Goal: Information Seeking & Learning: Compare options

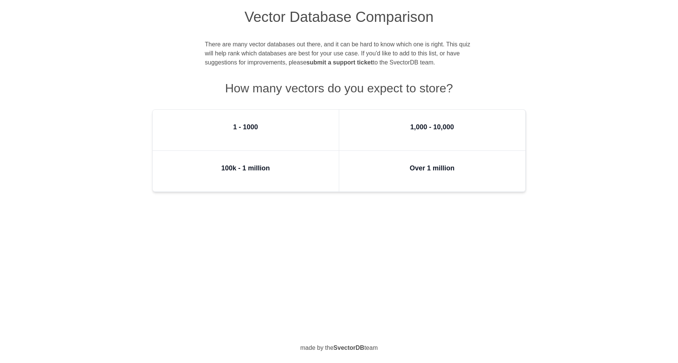
click at [251, 132] on h3 "1 - 1000" at bounding box center [245, 127] width 25 height 11
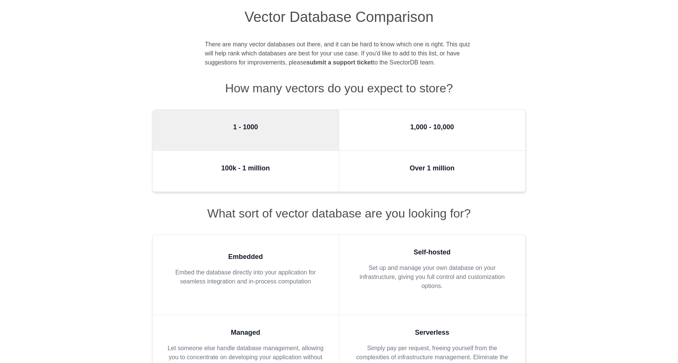
click at [369, 173] on figure "Over 1 million" at bounding box center [432, 171] width 187 height 41
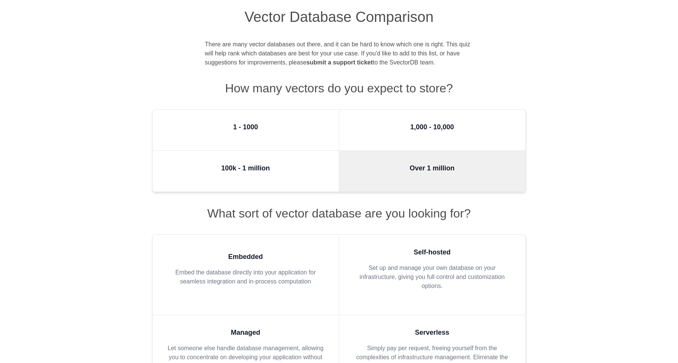
click at [281, 135] on figure "1 - 1000" at bounding box center [246, 130] width 187 height 41
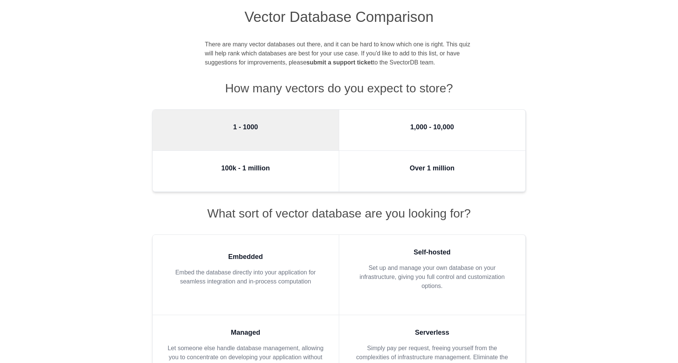
click at [364, 173] on figure "Over 1 million" at bounding box center [432, 171] width 187 height 41
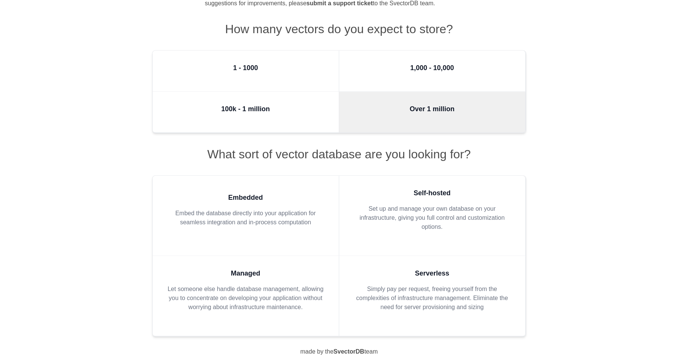
scroll to position [63, 0]
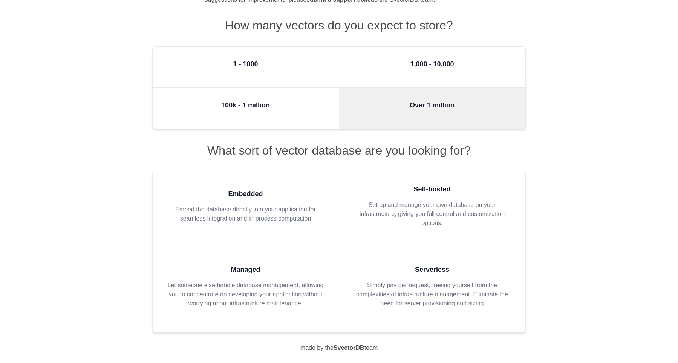
click at [390, 226] on p "Set up and manage your own database on your infrastructure, giving you full con…" at bounding box center [432, 214] width 162 height 27
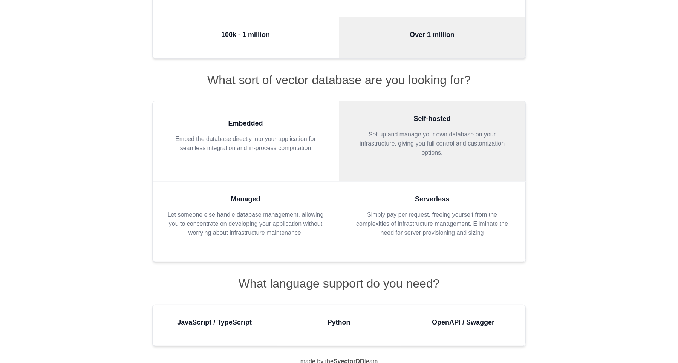
scroll to position [147, 0]
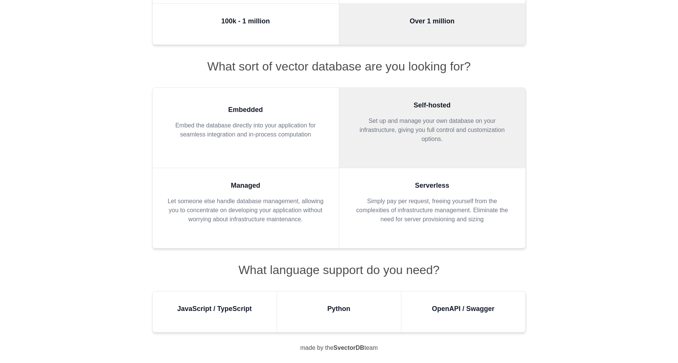
click at [345, 305] on h3 "Python" at bounding box center [339, 308] width 23 height 11
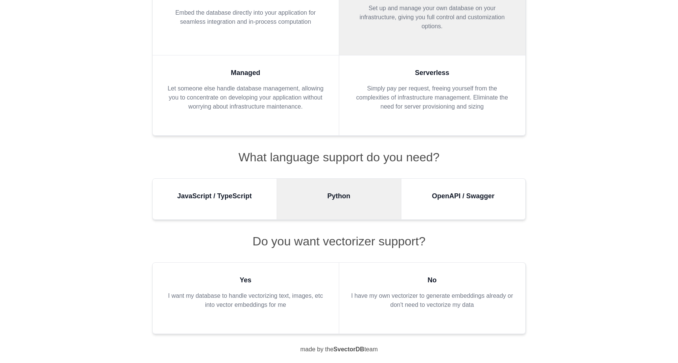
scroll to position [261, 0]
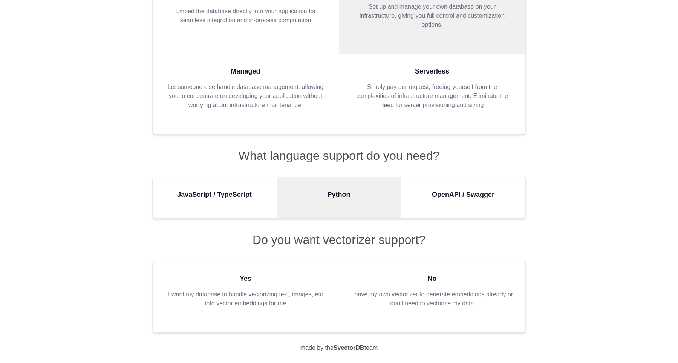
click at [432, 277] on h3 "No" at bounding box center [432, 278] width 162 height 11
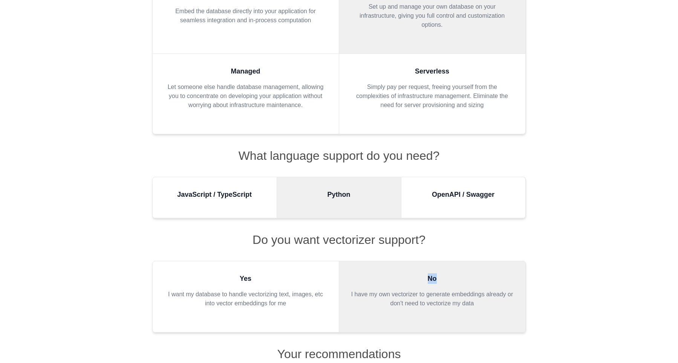
click at [432, 277] on h3 "No" at bounding box center [432, 278] width 162 height 11
click at [419, 304] on p "I have my own vectorizer to generate embeddings already or don't need to vector…" at bounding box center [432, 299] width 162 height 18
click at [374, 318] on figure "No I have my own vectorizer to generate embeddings already or don't need to vec…" at bounding box center [432, 296] width 187 height 71
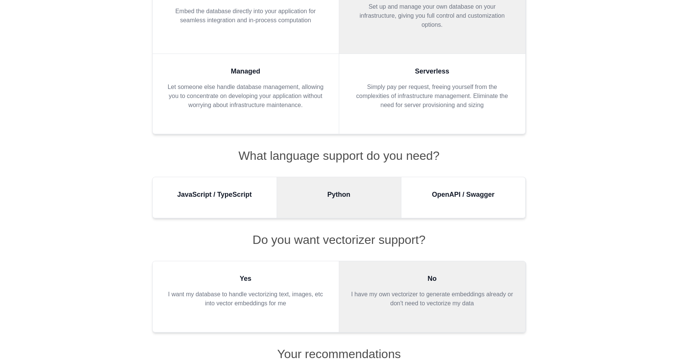
click at [290, 306] on p "I want my database to handle vectorizing text, images, etc into vector embeddin…" at bounding box center [246, 299] width 162 height 18
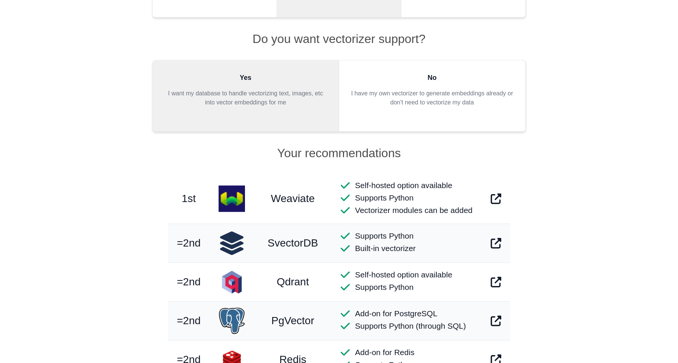
scroll to position [469, 0]
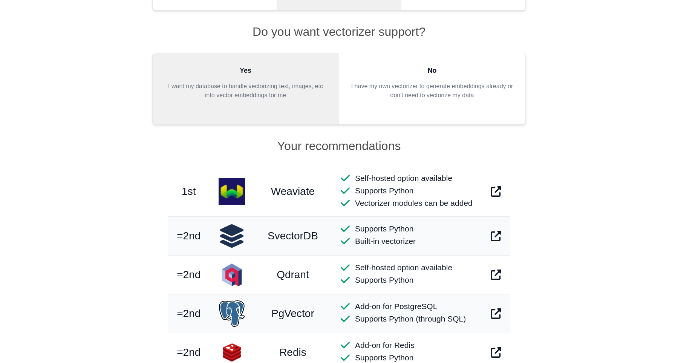
click at [417, 100] on p "I have my own vectorizer to generate embeddings already or don't need to vector…" at bounding box center [432, 91] width 162 height 18
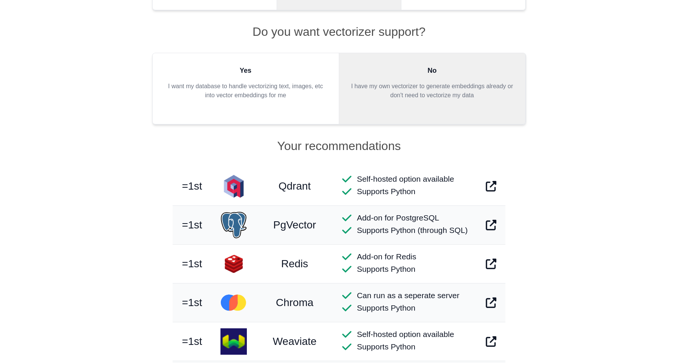
click at [293, 91] on p "I want my database to handle vectorizing text, images, etc into vector embeddin…" at bounding box center [246, 91] width 162 height 18
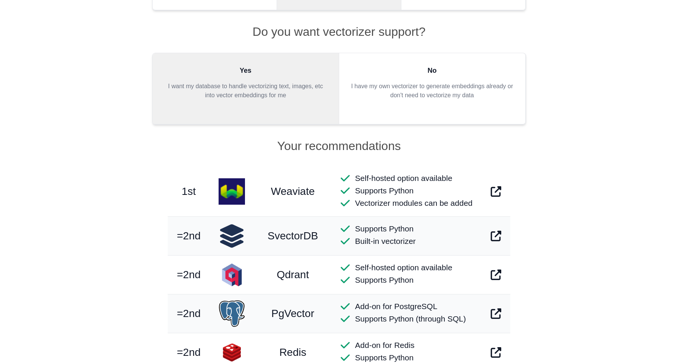
click at [386, 100] on blockquote "No I have my own vectorizer to generate embeddings already or don't need to vec…" at bounding box center [432, 85] width 162 height 41
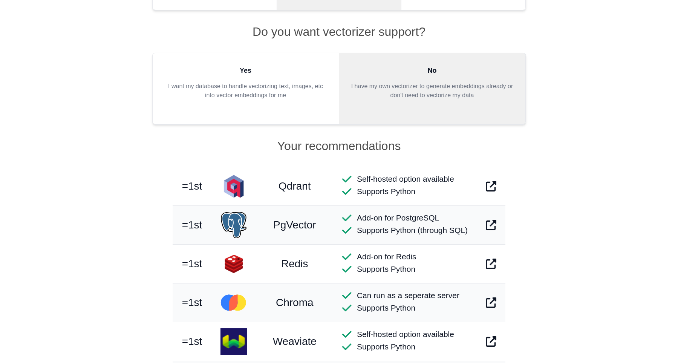
click at [272, 89] on p "I want my database to handle vectorizing text, images, etc into vector embeddin…" at bounding box center [246, 91] width 162 height 18
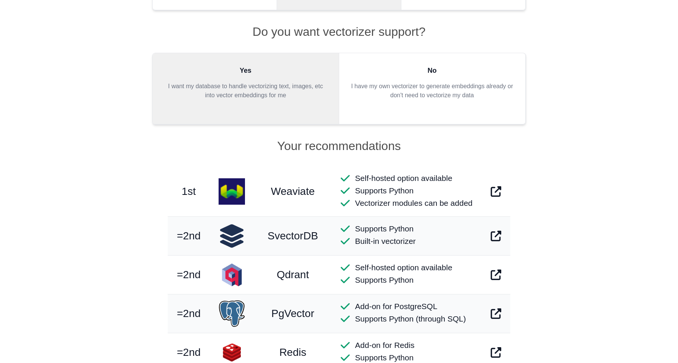
click at [379, 203] on span "Vectorizer modules can be added" at bounding box center [414, 203] width 118 height 8
click at [377, 207] on span "Vectorizer modules can be added" at bounding box center [414, 203] width 118 height 8
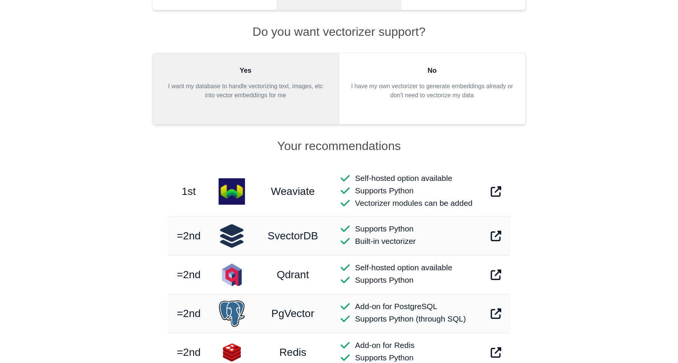
click at [407, 205] on span "Vectorizer modules can be added" at bounding box center [414, 203] width 118 height 8
click at [427, 206] on span "Vectorizer modules can be added" at bounding box center [414, 203] width 118 height 8
click at [446, 203] on span "Vectorizer modules can be added" at bounding box center [414, 203] width 118 height 8
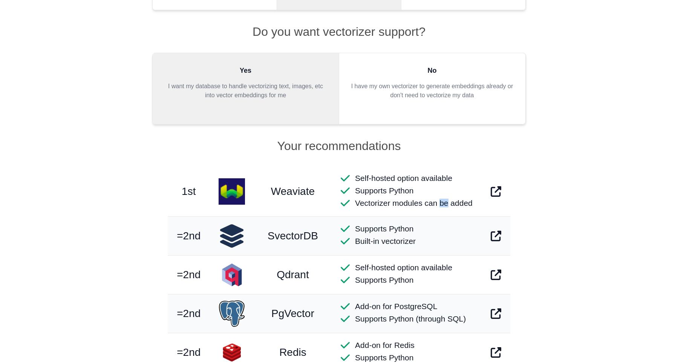
click at [446, 203] on span "Vectorizer modules can be added" at bounding box center [414, 203] width 118 height 8
click at [463, 205] on span "Vectorizer modules can be added" at bounding box center [414, 203] width 118 height 8
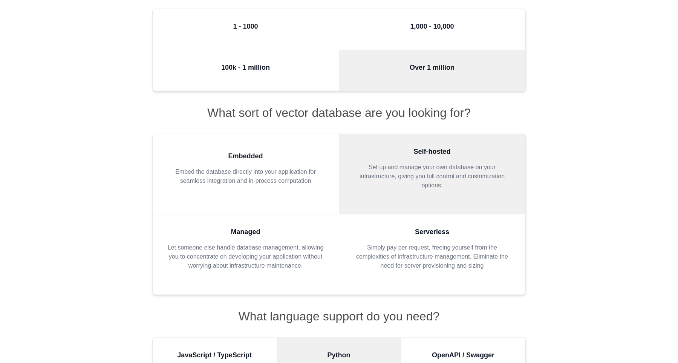
scroll to position [104, 0]
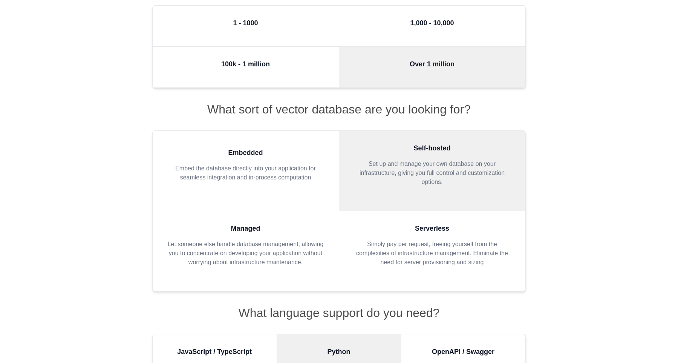
click at [406, 254] on p "Simply pay per request, freeing yourself from the complexities of infrastructur…" at bounding box center [432, 253] width 162 height 27
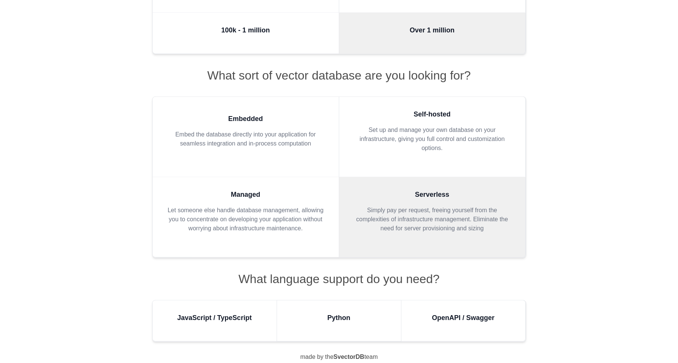
scroll to position [147, 0]
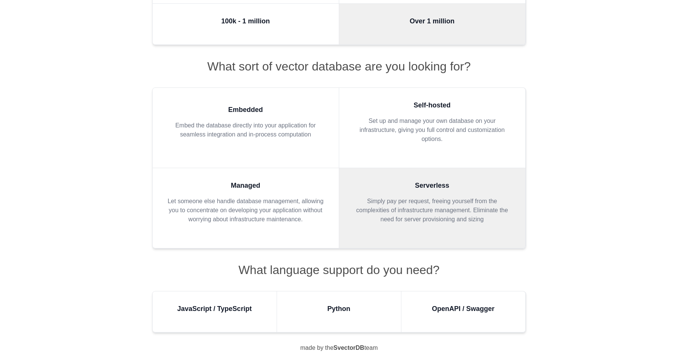
click at [348, 313] on h3 "Python" at bounding box center [339, 308] width 23 height 11
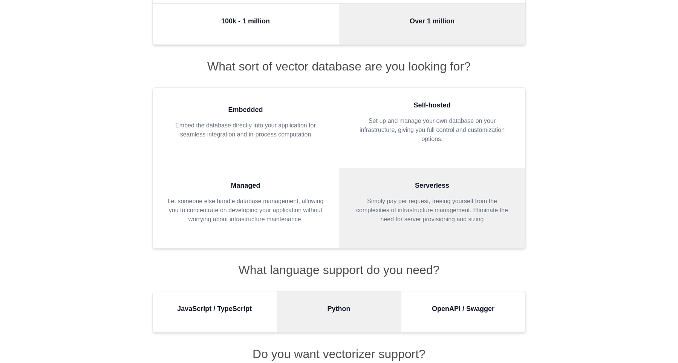
scroll to position [261, 0]
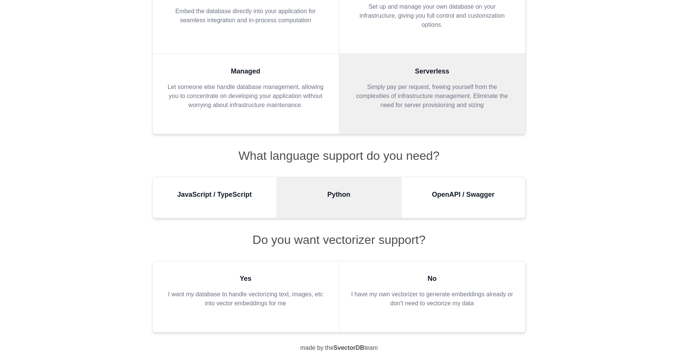
click at [276, 281] on h3 "Yes" at bounding box center [246, 278] width 162 height 11
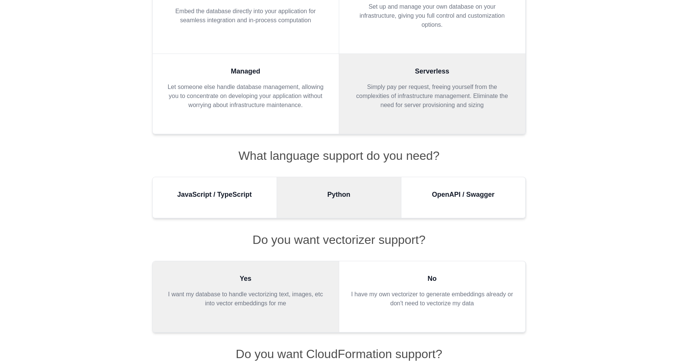
scroll to position [345, 0]
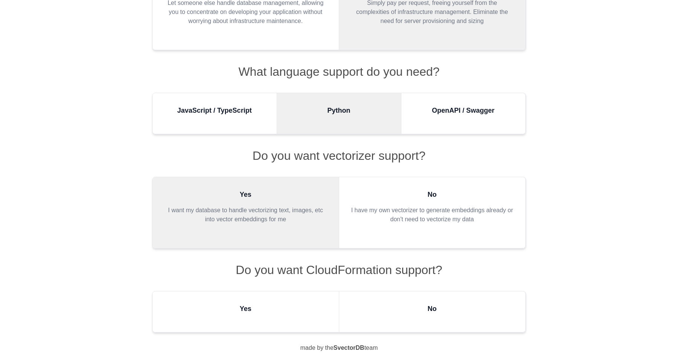
click at [291, 312] on figure "Yes" at bounding box center [246, 311] width 187 height 41
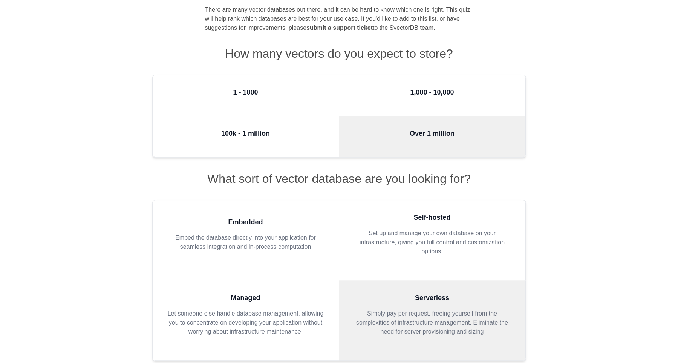
scroll to position [104, 0]
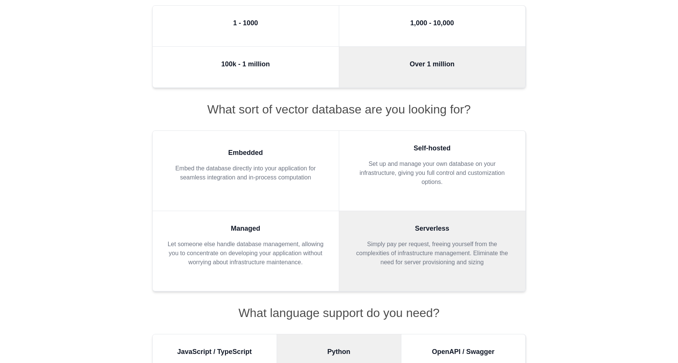
click at [297, 253] on p "Let someone else handle database management, allowing you to concentrate on dev…" at bounding box center [246, 253] width 162 height 27
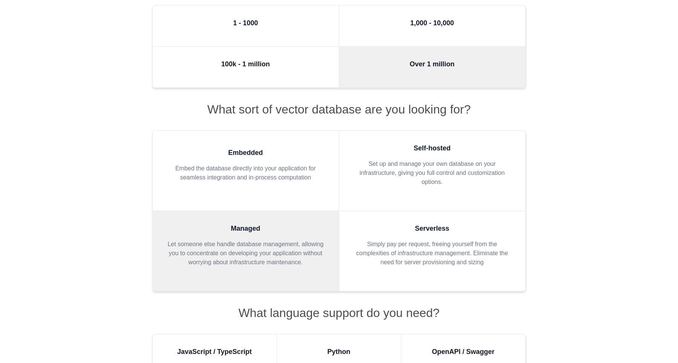
scroll to position [147, 0]
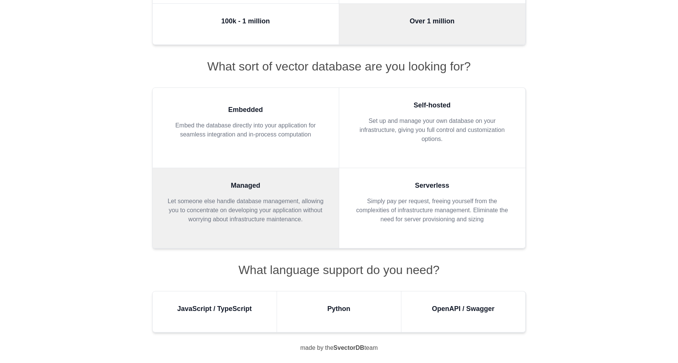
click at [328, 308] on h3 "Python" at bounding box center [339, 308] width 23 height 11
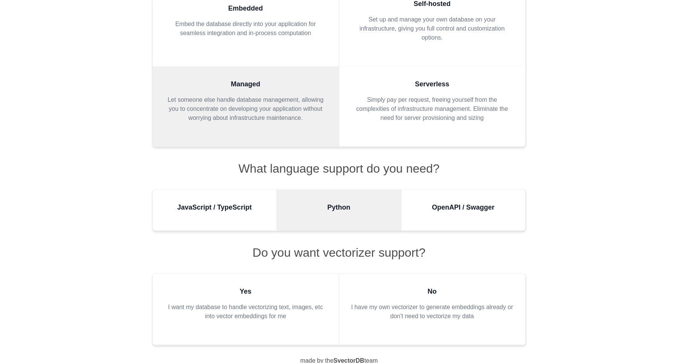
scroll to position [261, 0]
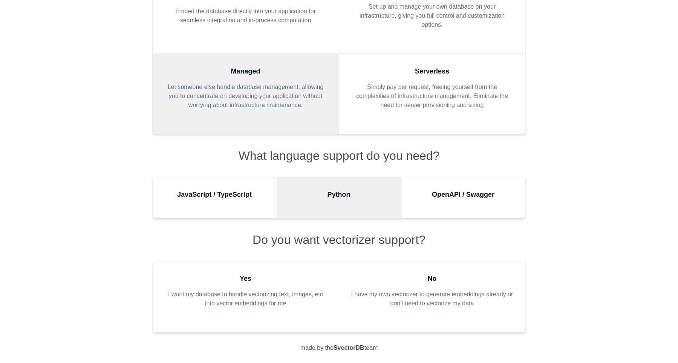
click at [297, 294] on p "I want my database to handle vectorizing text, images, etc into vector embeddin…" at bounding box center [246, 299] width 162 height 18
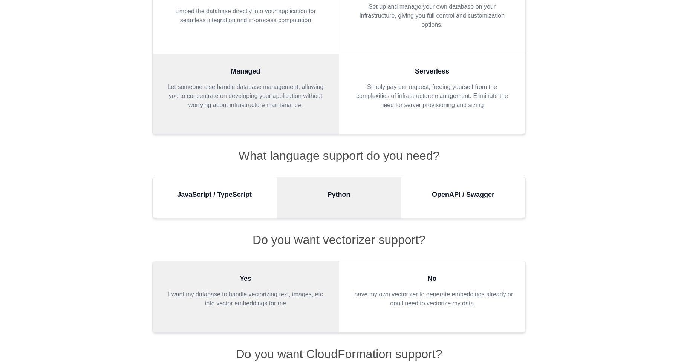
scroll to position [345, 0]
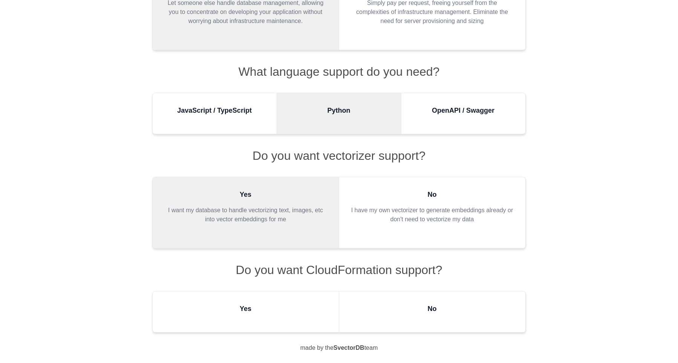
click at [316, 313] on figure "Yes" at bounding box center [246, 311] width 187 height 41
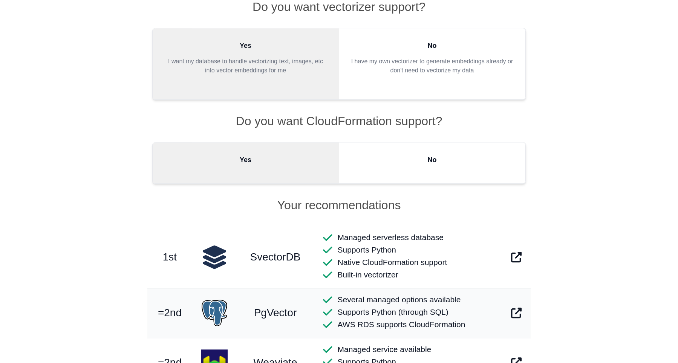
scroll to position [493, 0]
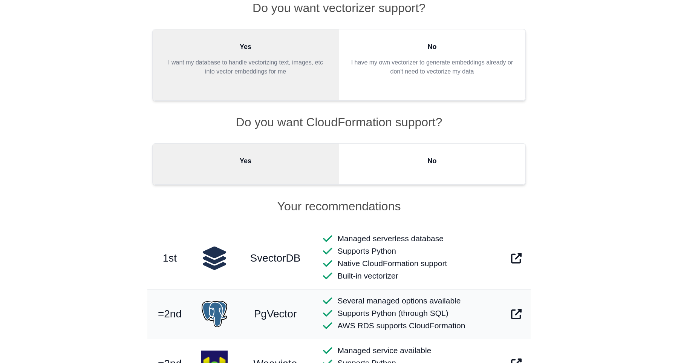
click at [383, 176] on figure "No" at bounding box center [432, 164] width 187 height 41
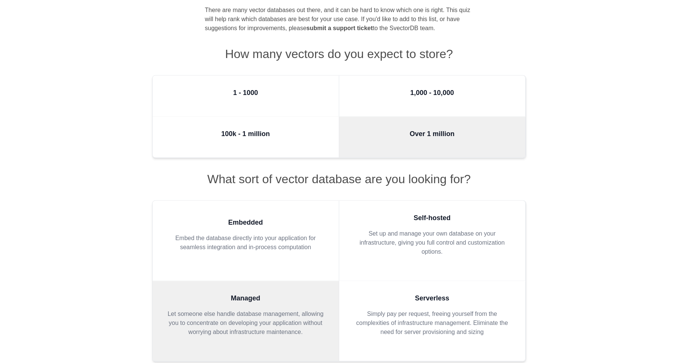
scroll to position [25, 0]
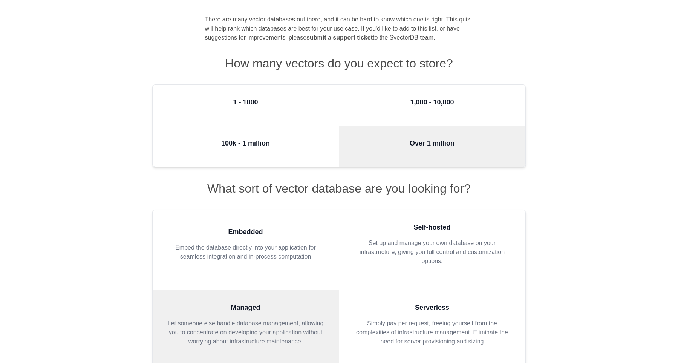
click at [372, 251] on p "Set up and manage your own database on your infrastructure, giving you full con…" at bounding box center [432, 252] width 162 height 27
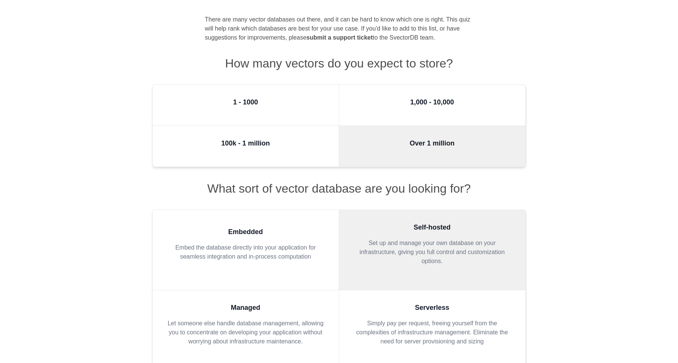
scroll to position [147, 0]
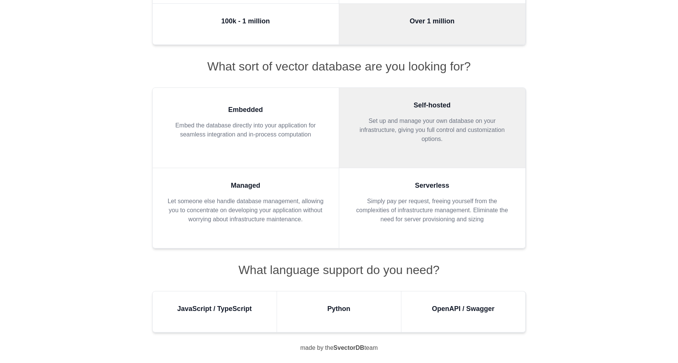
click at [326, 304] on figure "Python" at bounding box center [339, 311] width 124 height 41
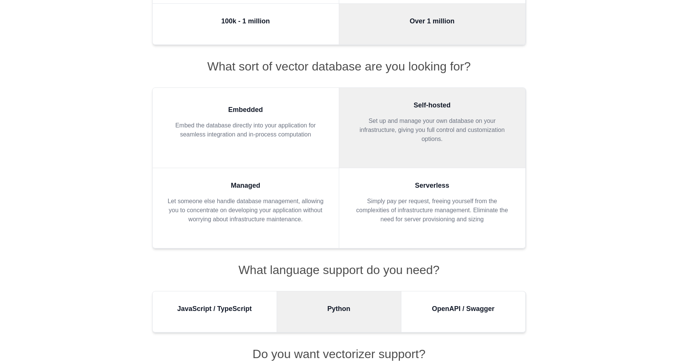
scroll to position [261, 0]
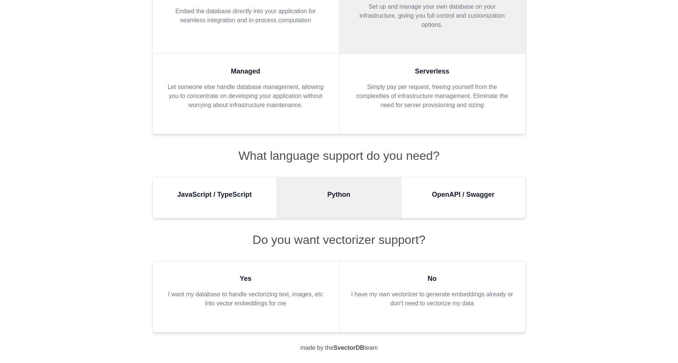
click at [312, 289] on blockquote "Yes I want my database to handle vectorizing text, images, etc into vector embe…" at bounding box center [246, 293] width 162 height 41
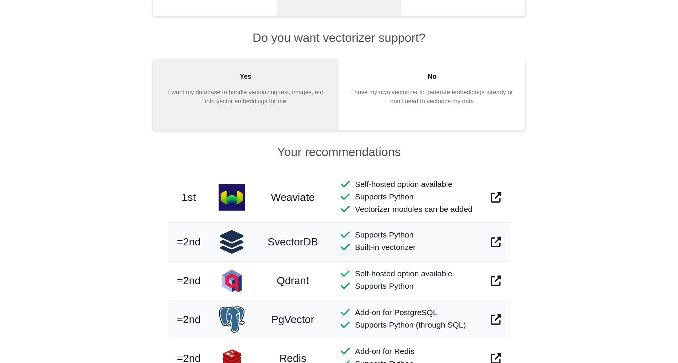
scroll to position [469, 0]
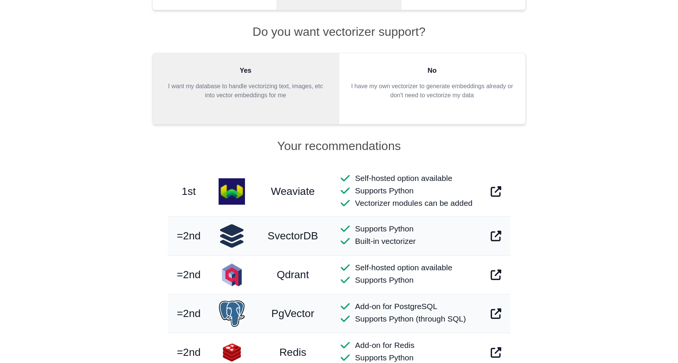
click at [497, 188] on icon at bounding box center [496, 191] width 11 height 11
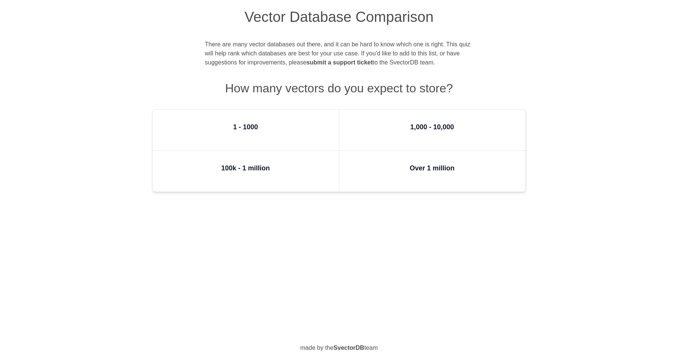
click at [404, 171] on figure "Over 1 million" at bounding box center [432, 171] width 187 height 41
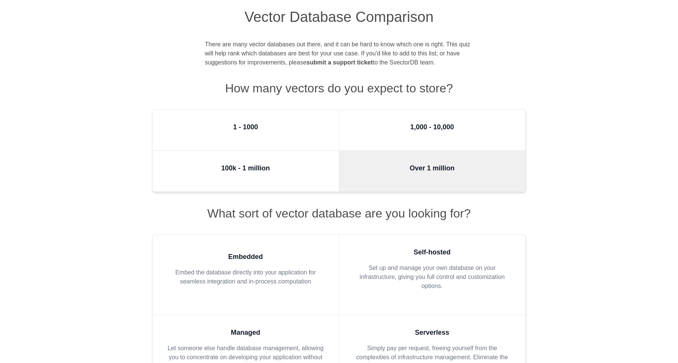
click at [381, 277] on p "Set up and manage your own database on your infrastructure, giving you full con…" at bounding box center [432, 277] width 162 height 27
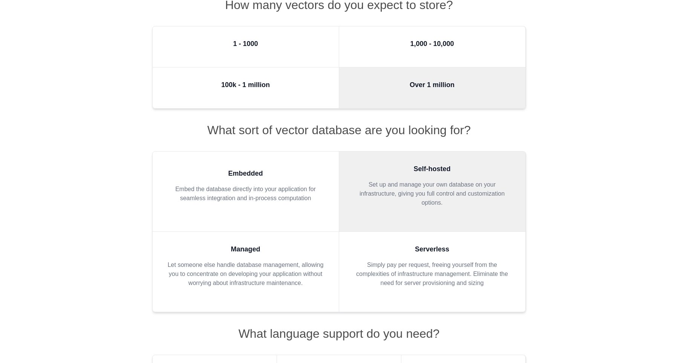
scroll to position [147, 0]
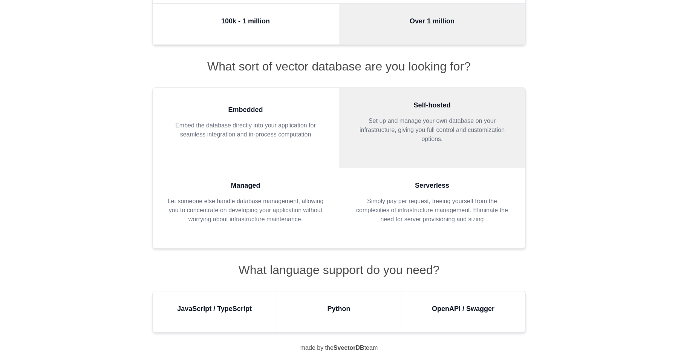
click at [311, 305] on figure "Python" at bounding box center [339, 311] width 124 height 41
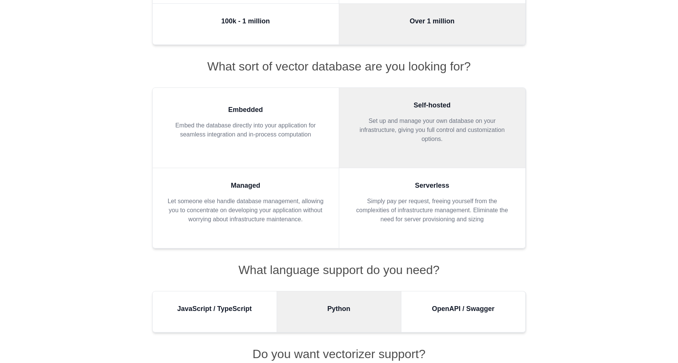
scroll to position [261, 0]
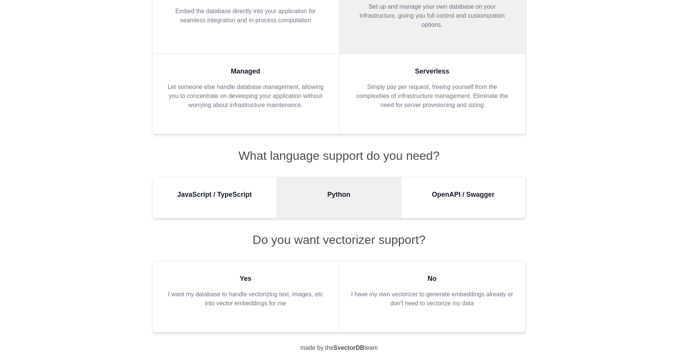
click at [282, 297] on p "I want my database to handle vectorizing text, images, etc into vector embeddin…" at bounding box center [246, 299] width 162 height 18
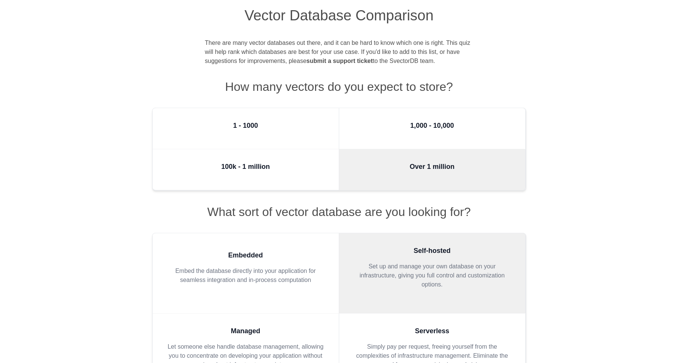
scroll to position [0, 0]
